Goal: Transaction & Acquisition: Purchase product/service

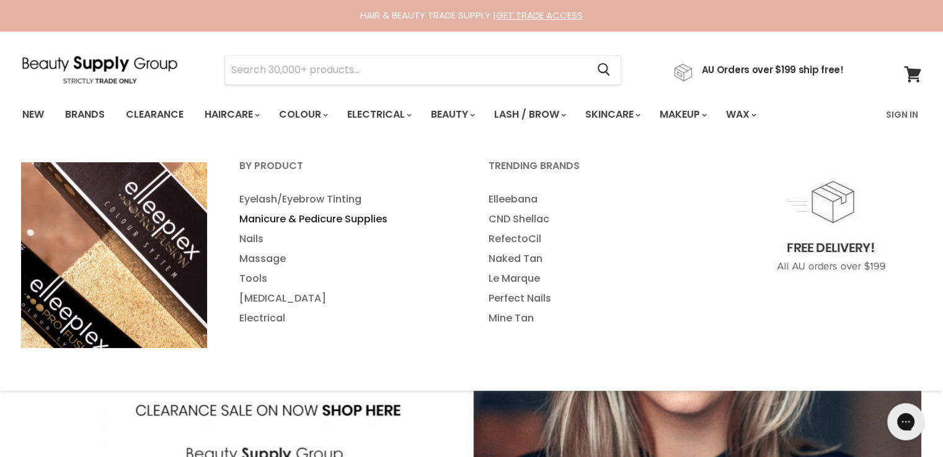
click at [271, 217] on link "Manicure & Pedicure Supplies" at bounding box center [347, 219] width 247 height 20
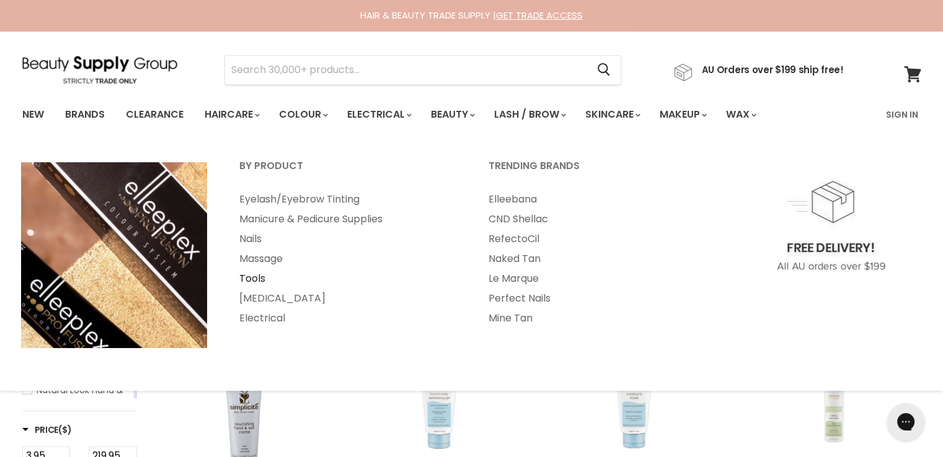
click at [255, 272] on link "Tools" at bounding box center [347, 279] width 247 height 20
